Goal: Book appointment/travel/reservation

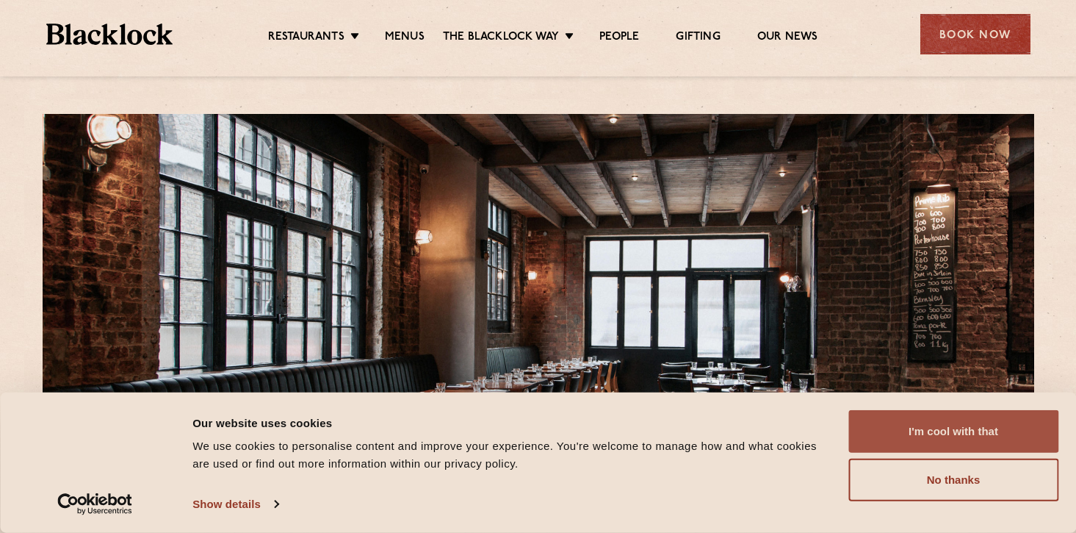
click at [1010, 430] on button "I'm cool with that" at bounding box center [954, 431] width 210 height 43
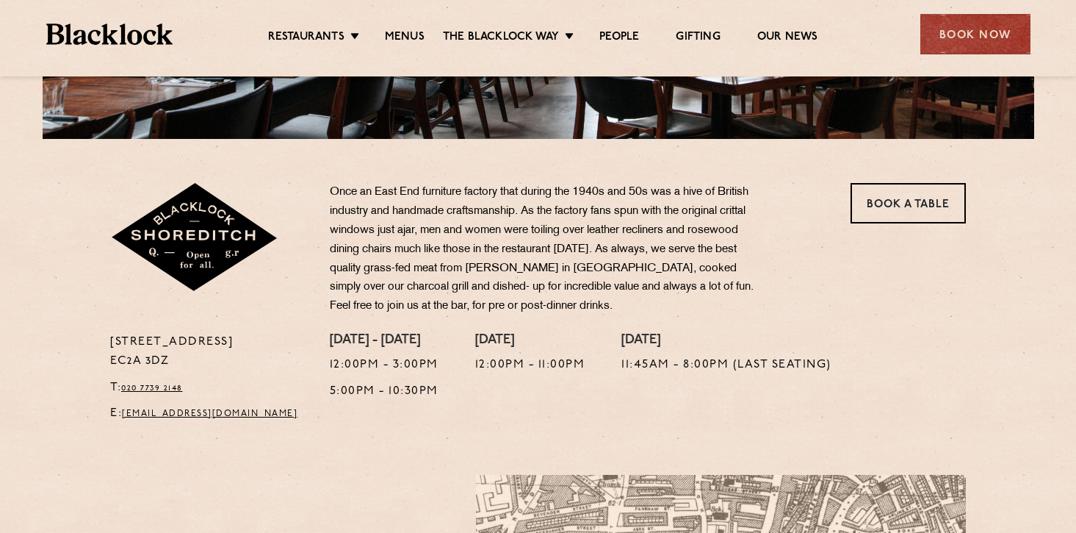
scroll to position [350, 0]
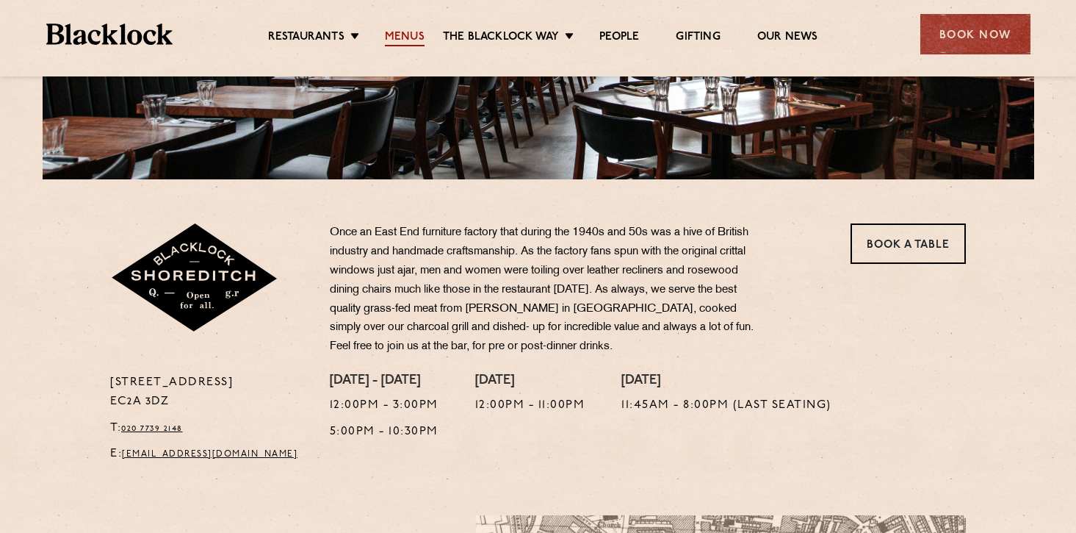
click at [408, 35] on link "Menus" at bounding box center [405, 38] width 40 height 16
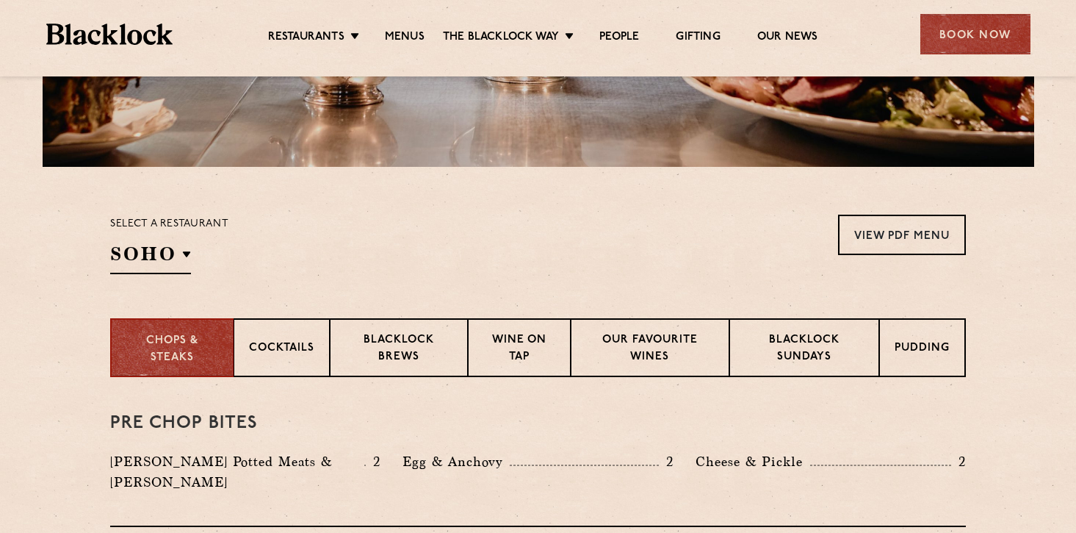
scroll to position [397, 0]
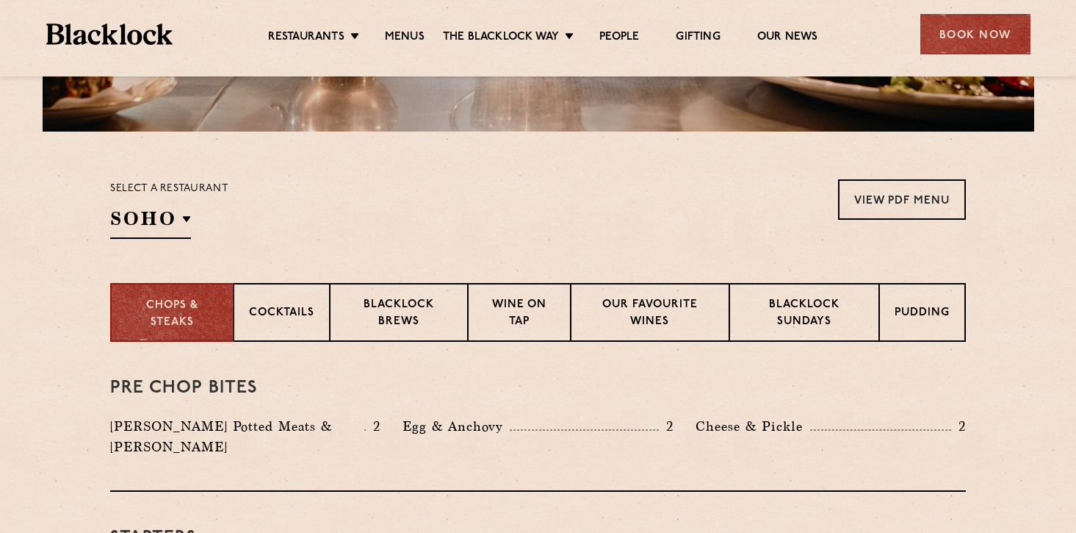
click at [193, 218] on div "Select a restaurant SOHO Soho Birmingham City Shoreditch Covent Garden Canary W…" at bounding box center [169, 209] width 118 height 60
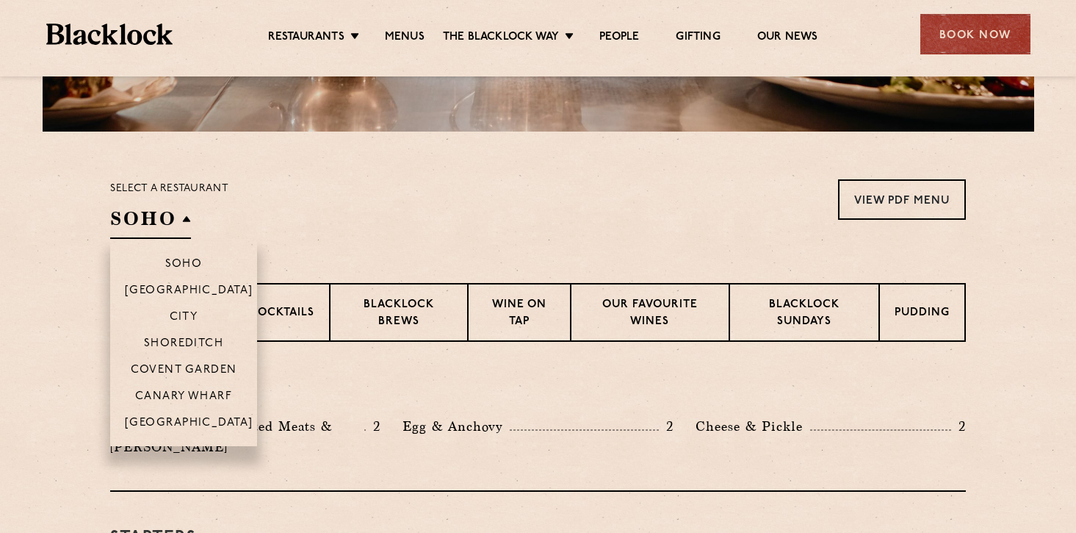
click at [179, 206] on h2 "SOHO" at bounding box center [150, 222] width 81 height 33
click at [179, 344] on p "Shoreditch" at bounding box center [184, 344] width 80 height 15
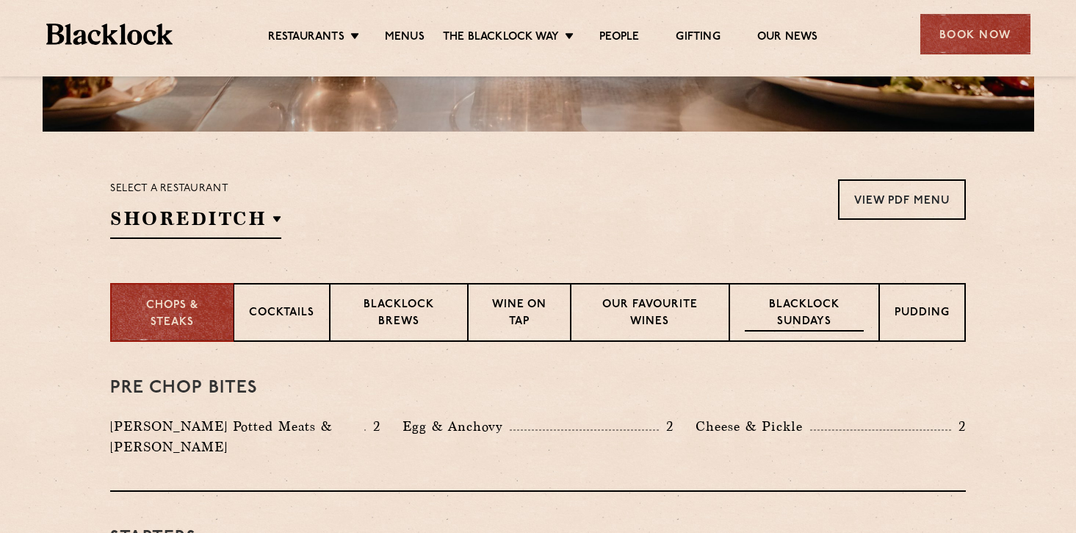
click at [799, 293] on div "Blacklock Sundays" at bounding box center [804, 312] width 150 height 59
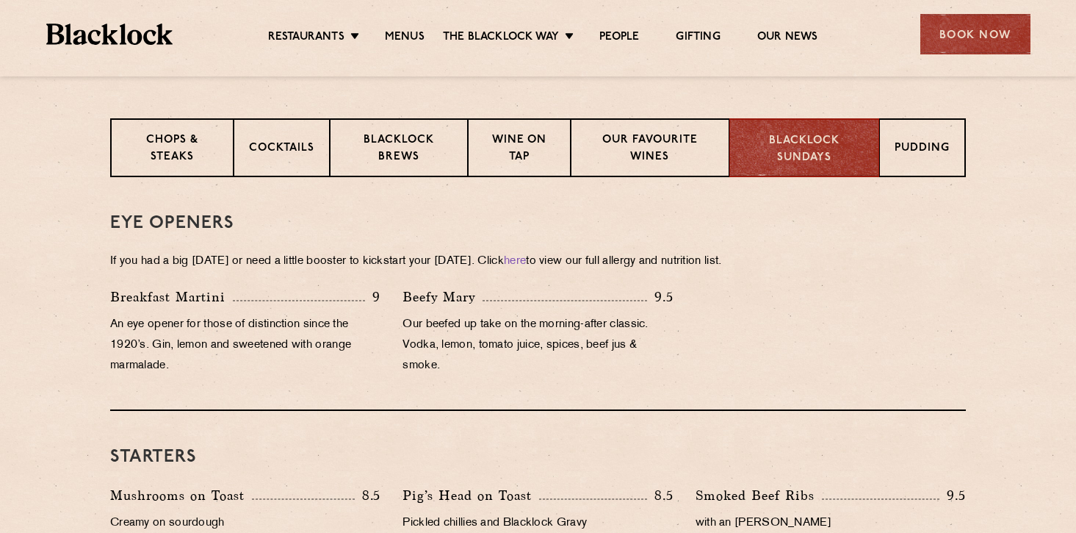
scroll to position [558, 0]
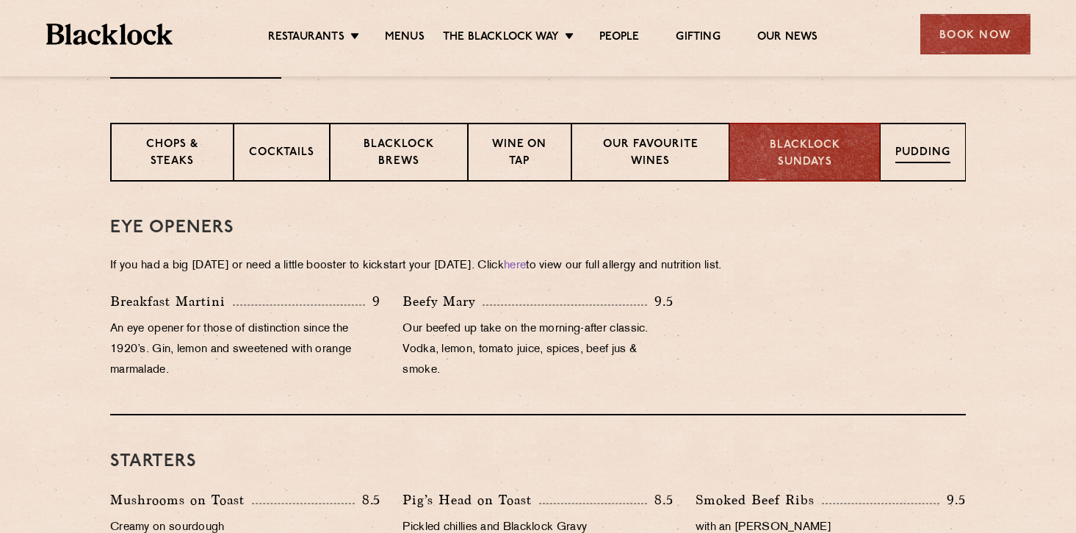
click at [923, 162] on p "Pudding" at bounding box center [923, 154] width 55 height 18
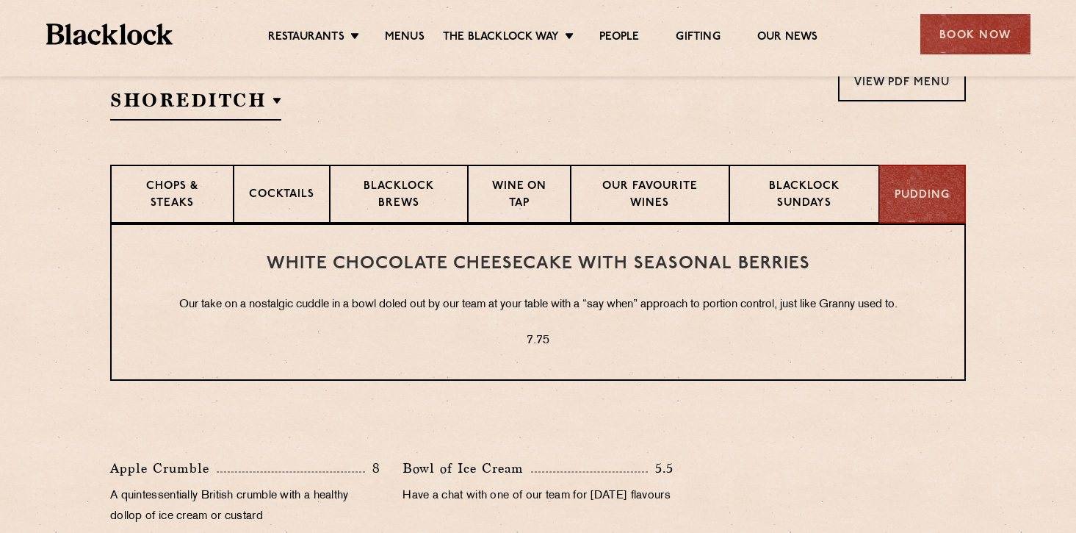
scroll to position [516, 0]
click at [523, 187] on p "Wine on Tap" at bounding box center [519, 195] width 72 height 35
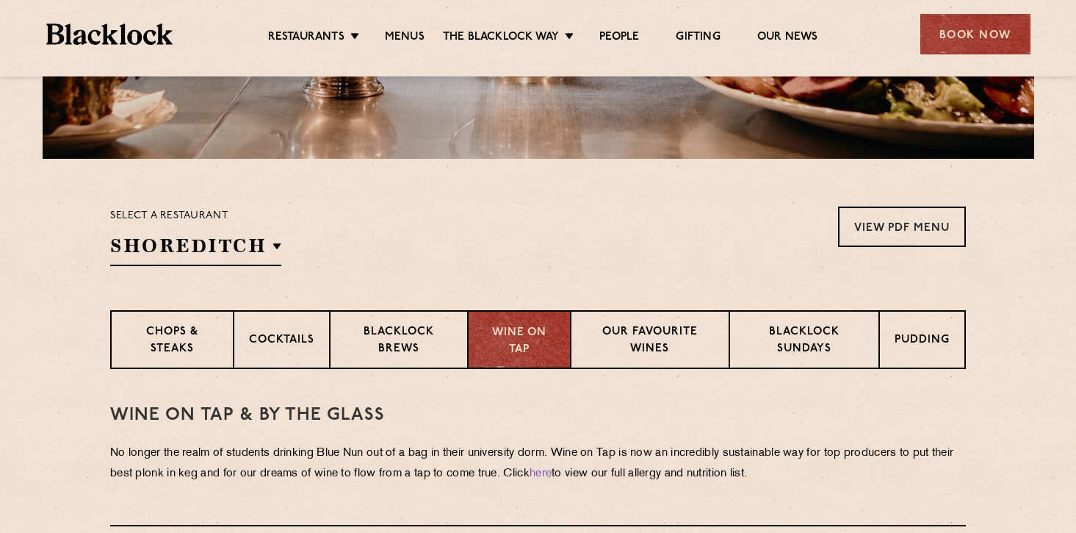
scroll to position [372, 0]
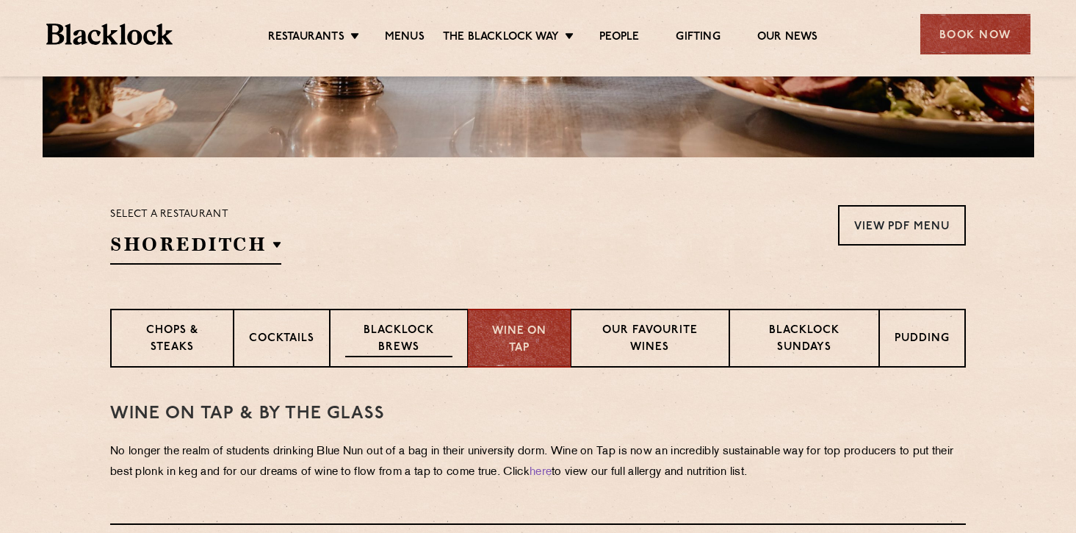
click at [402, 314] on div "Blacklock Brews" at bounding box center [399, 338] width 138 height 59
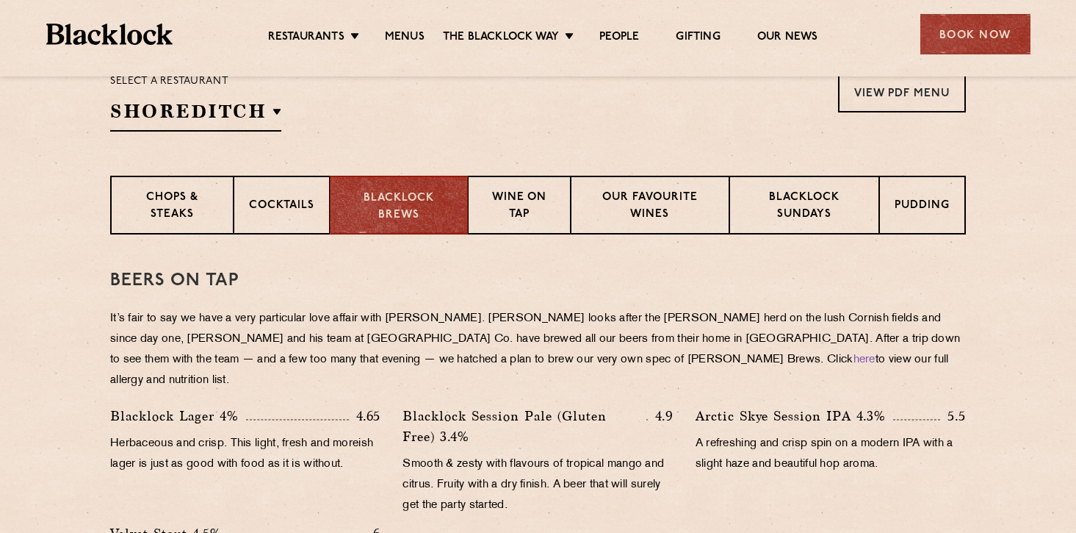
scroll to position [503, 0]
click at [309, 206] on p "Cocktails" at bounding box center [281, 208] width 65 height 18
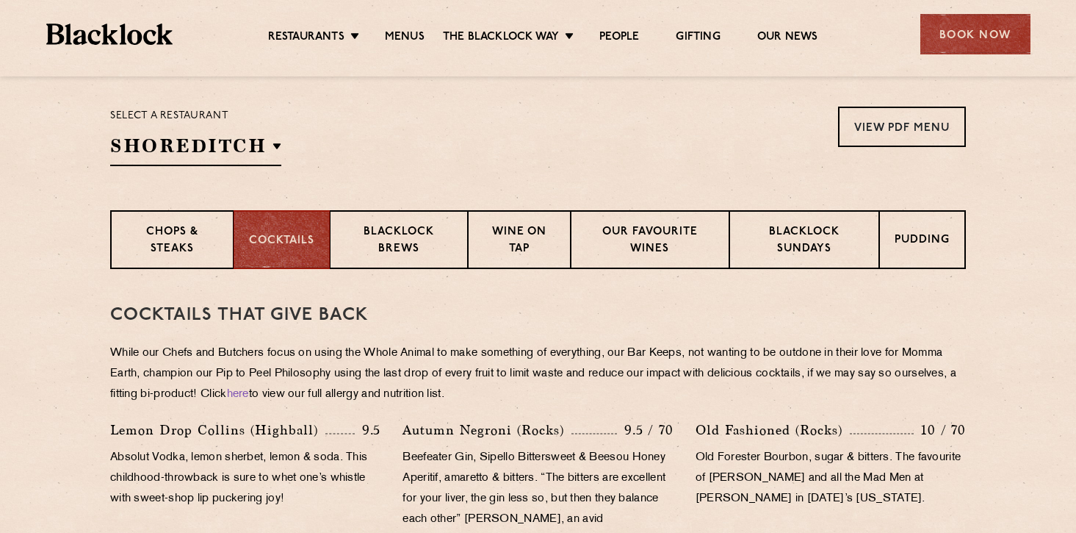
scroll to position [466, 0]
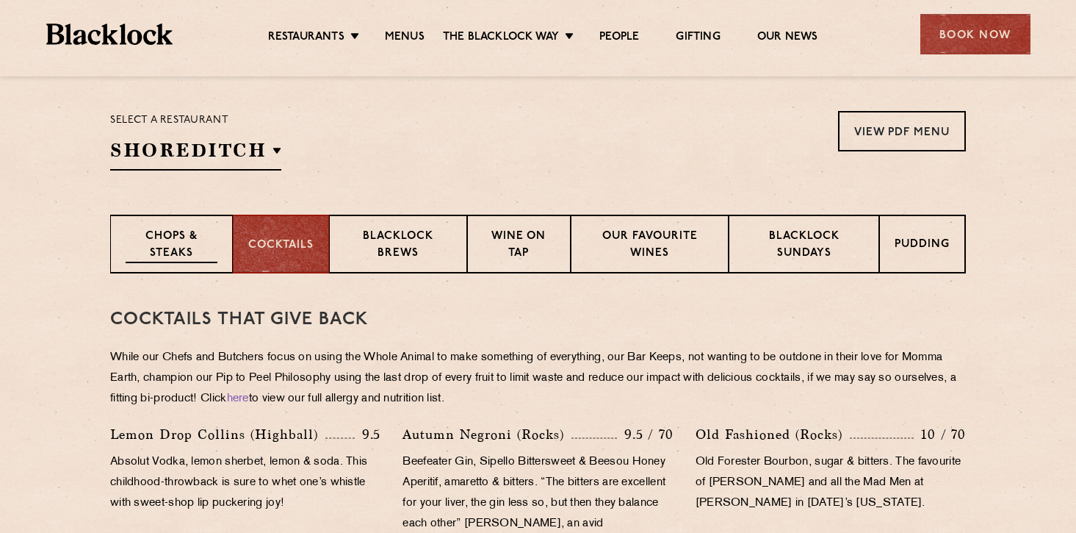
click at [167, 243] on p "Chops & Steaks" at bounding box center [172, 245] width 92 height 35
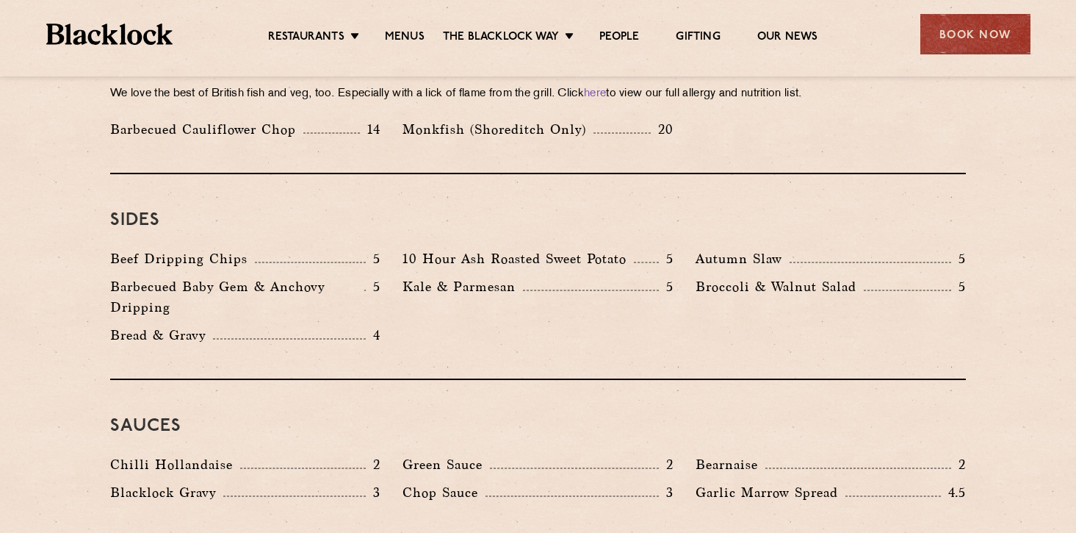
scroll to position [2166, 0]
click at [939, 50] on div "Book Now" at bounding box center [976, 34] width 110 height 40
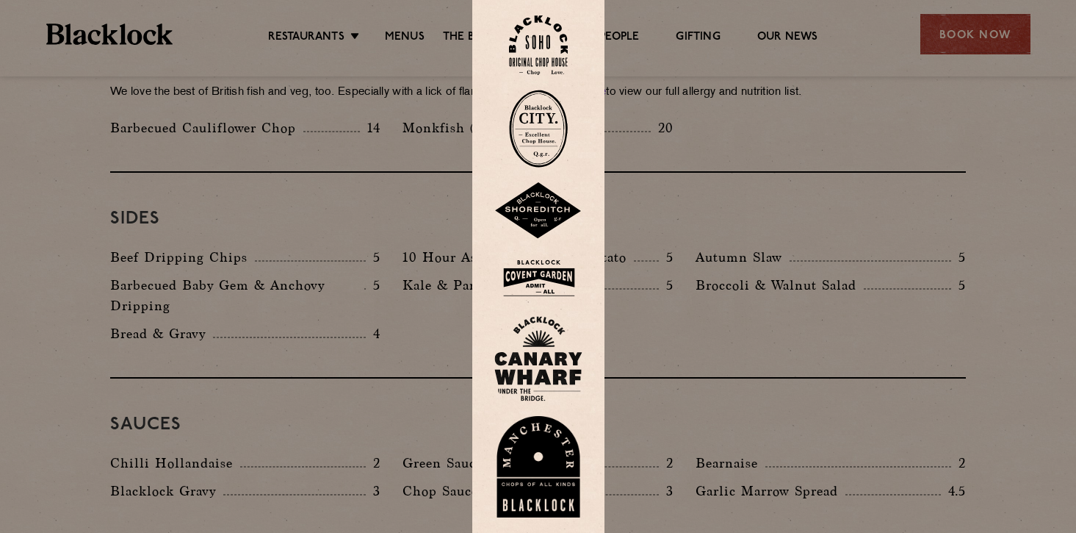
click at [536, 206] on img at bounding box center [538, 210] width 88 height 57
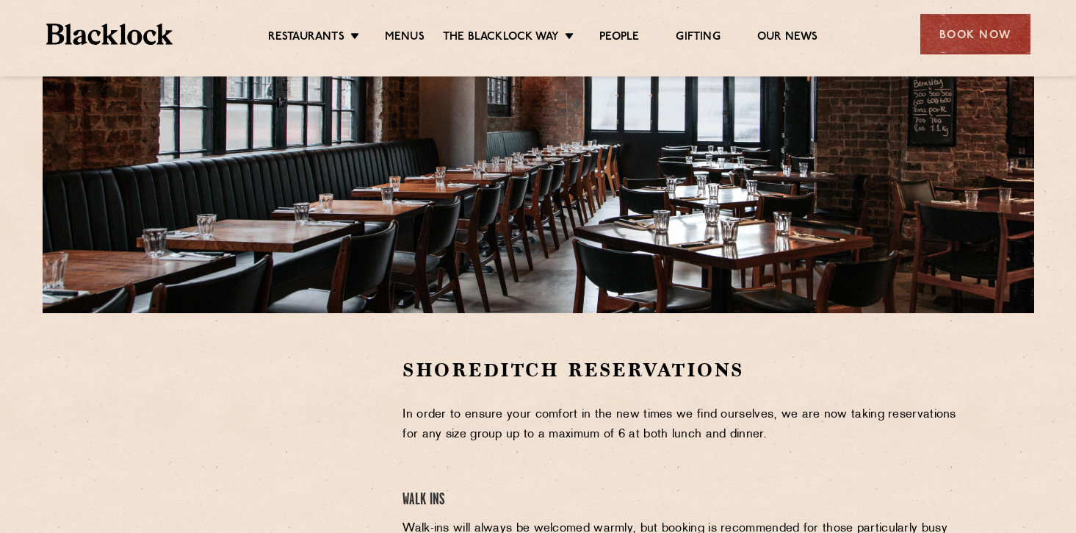
scroll to position [414, 0]
